Goal: Transaction & Acquisition: Purchase product/service

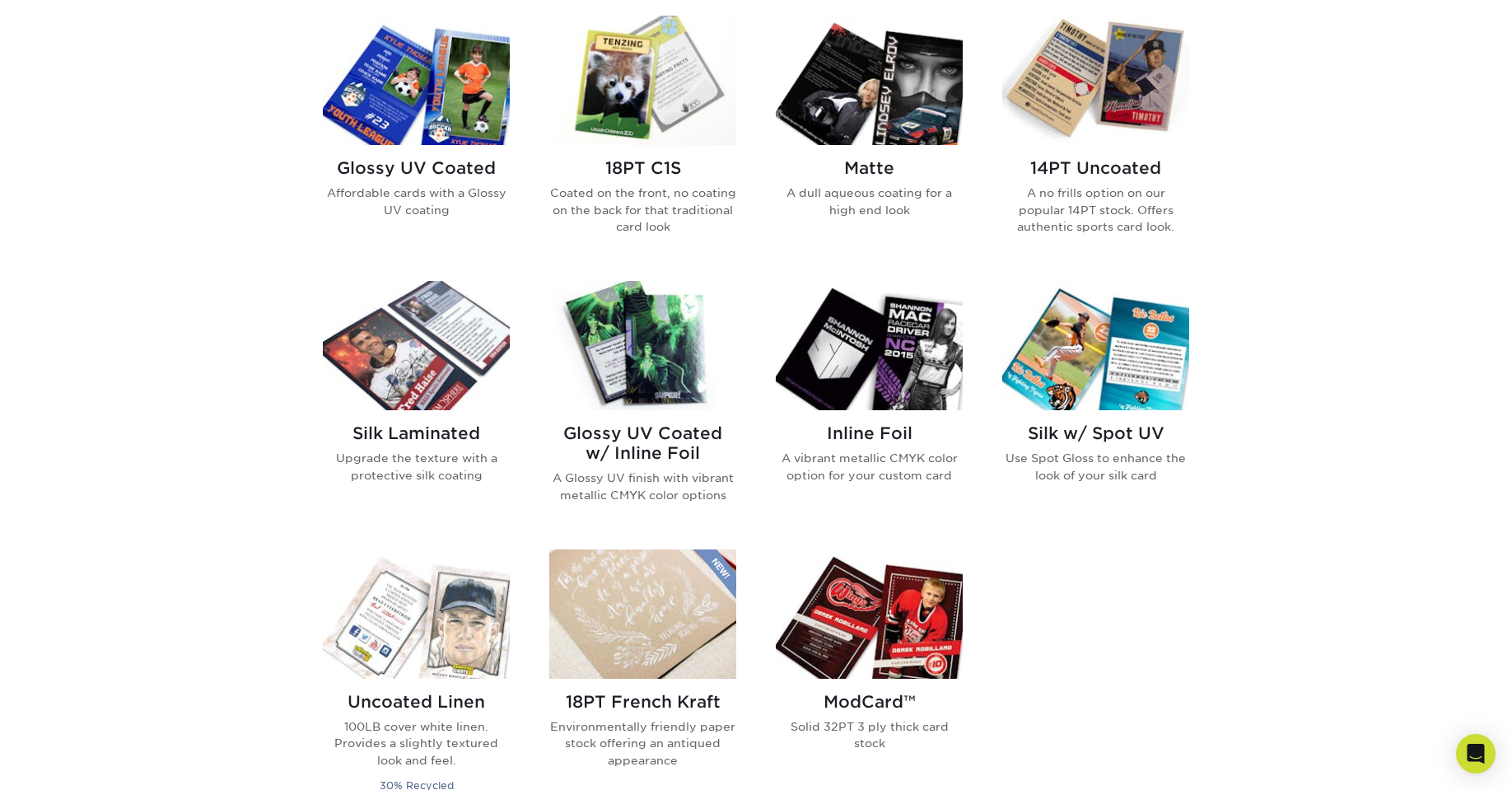
scroll to position [824, 0]
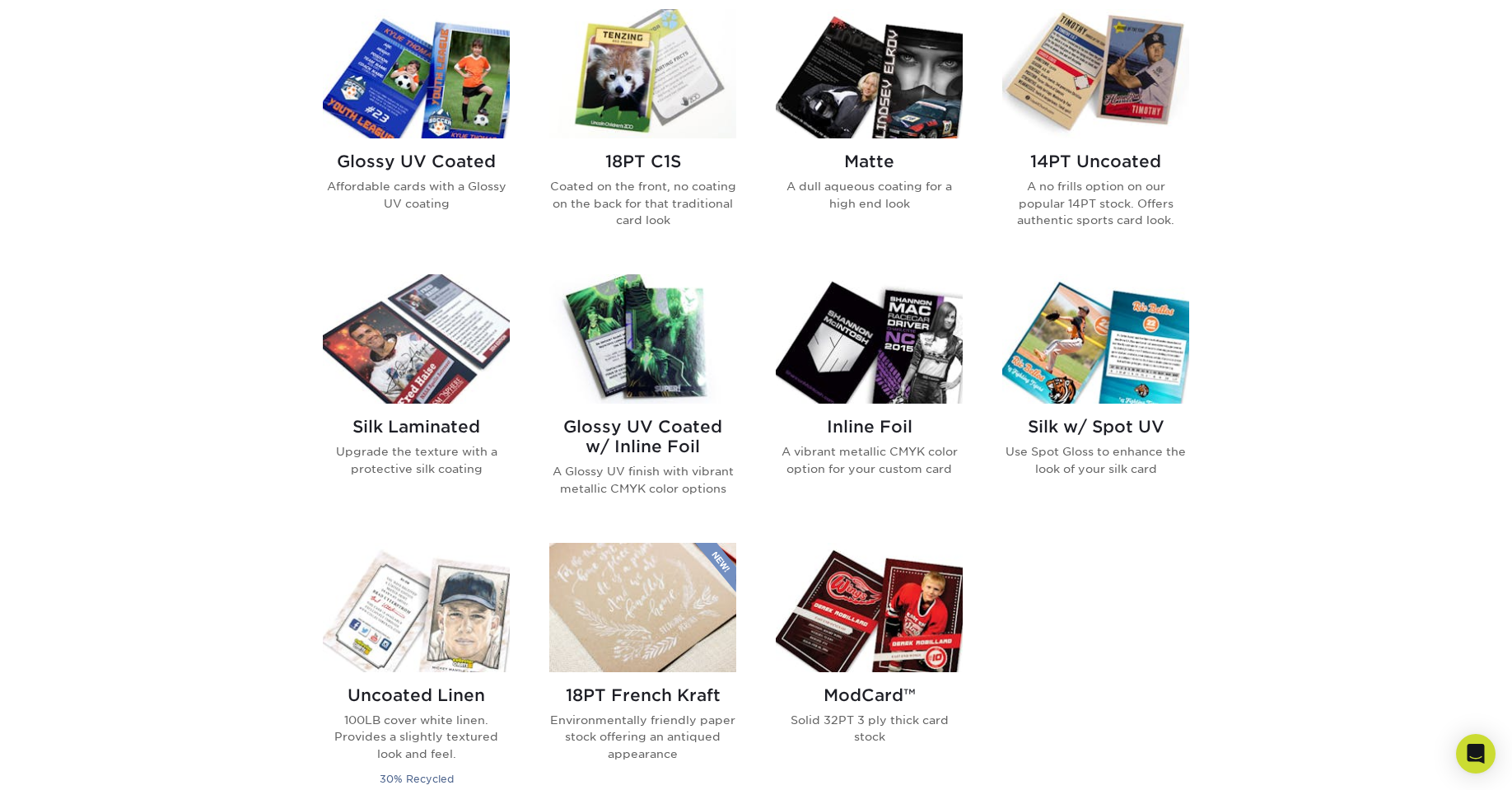
click at [389, 350] on img at bounding box center [416, 339] width 187 height 130
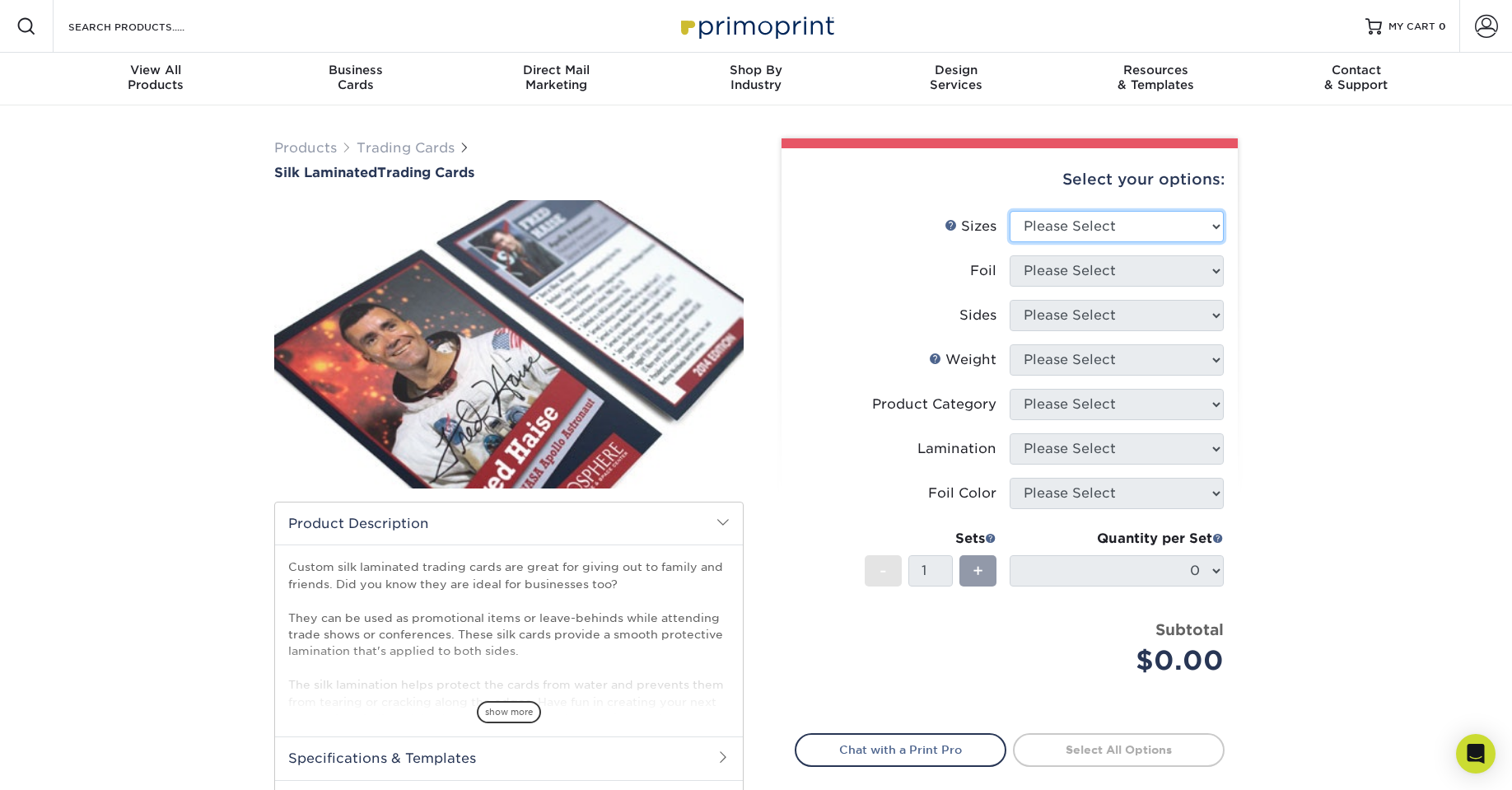
click at [1126, 219] on select "Please Select 2.5" x 3.5"" at bounding box center [1117, 226] width 214 height 31
select select "2.50x3.50"
click at [1010, 211] on select "Please Select 2.5" x 3.5"" at bounding box center [1117, 226] width 214 height 31
click at [1087, 269] on select "Please Select No Yes" at bounding box center [1117, 270] width 214 height 31
select select "1"
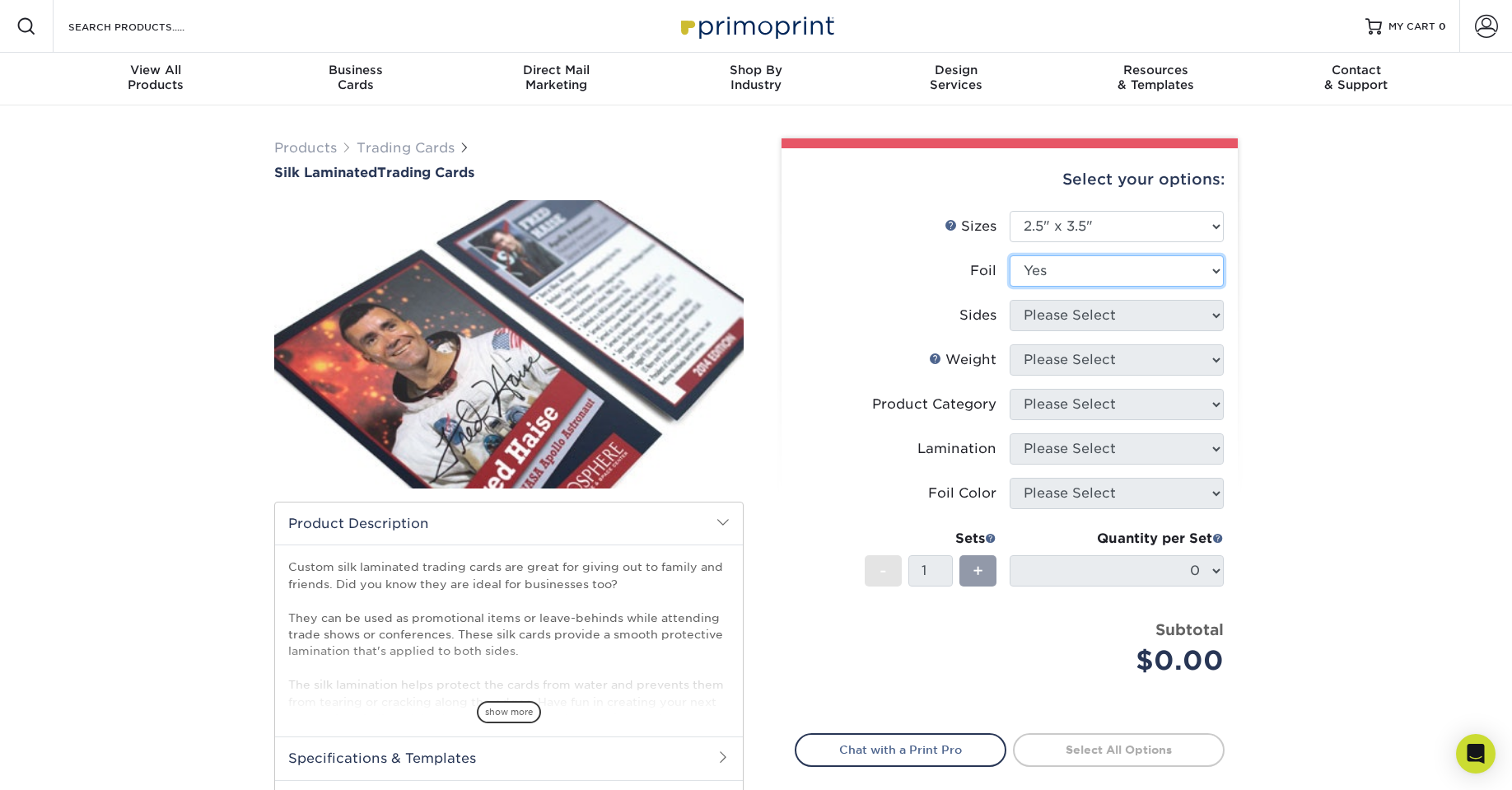
click at [1010, 255] on select "Please Select No Yes" at bounding box center [1117, 270] width 214 height 31
click at [1073, 321] on select "Please Select Print Both Sides - Foil Both Sides Print Both Sides - Foil Front …" at bounding box center [1117, 315] width 214 height 31
select select "e9e9dfb3-fba1-4d60-972c-fd9ca5904d33"
click at [1010, 300] on select "Please Select Print Both Sides - Foil Both Sides Print Both Sides - Foil Front …" at bounding box center [1117, 315] width 214 height 31
